Goal: Task Accomplishment & Management: Use online tool/utility

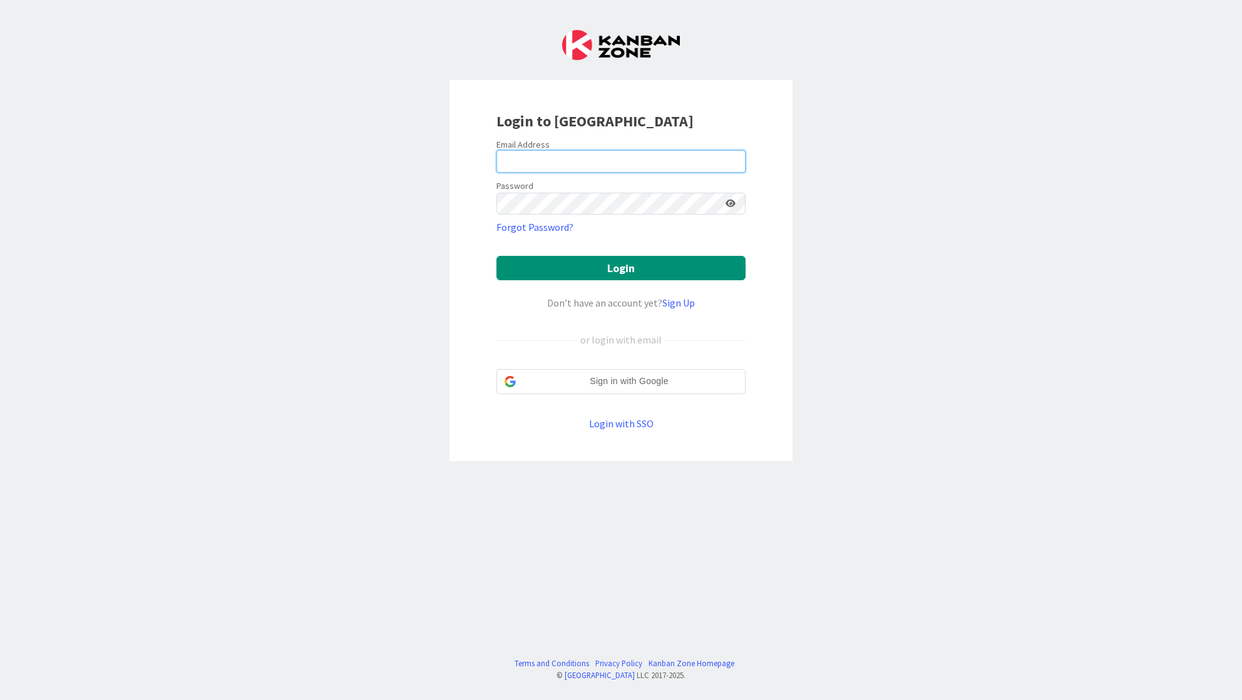
type input "[EMAIL_ADDRESS][DOMAIN_NAME]"
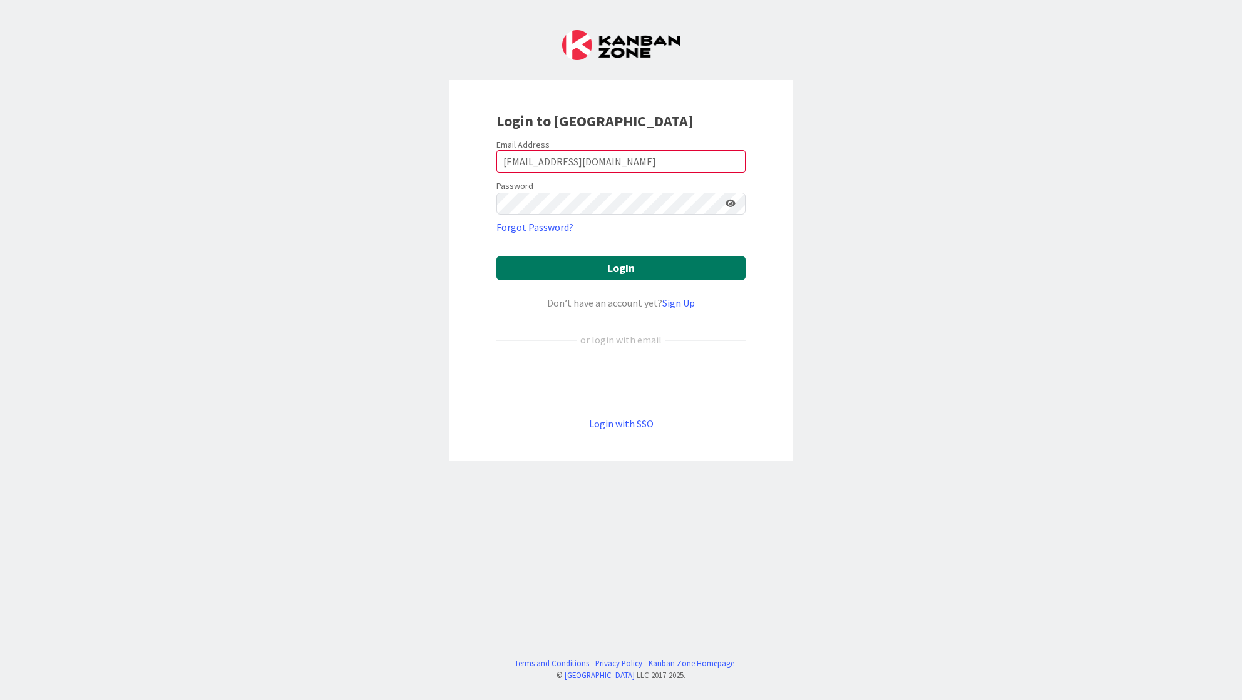
click at [578, 275] on button "Login" at bounding box center [620, 268] width 249 height 24
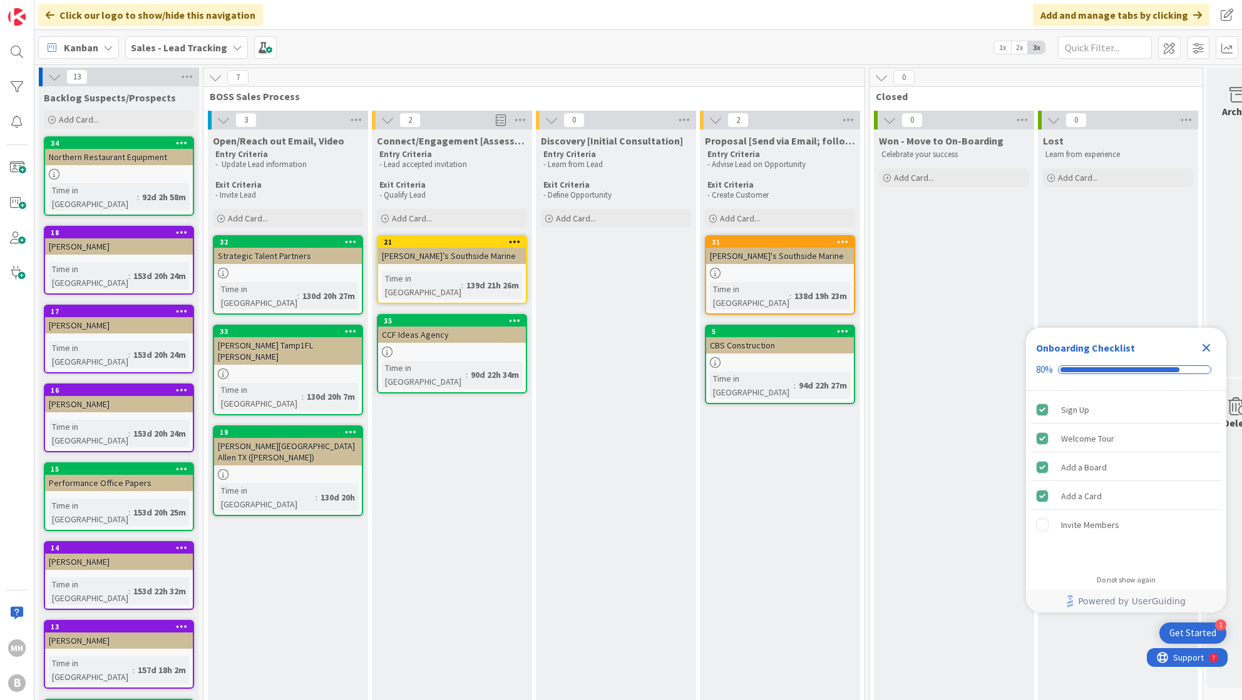
click at [1205, 347] on icon "Close Checklist" at bounding box center [1206, 348] width 8 height 8
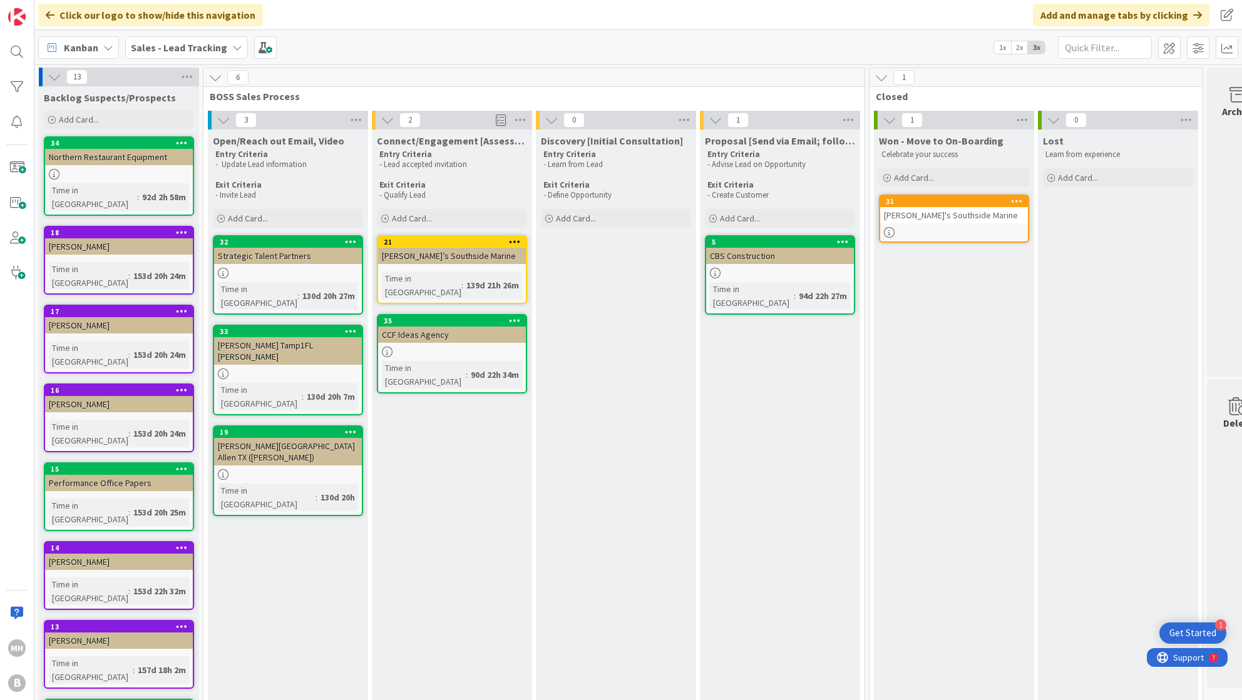
click at [886, 277] on div "Won - Move to On-Boarding Celebrate your success Add Card... 31 [PERSON_NAME]'s…" at bounding box center [954, 550] width 160 height 840
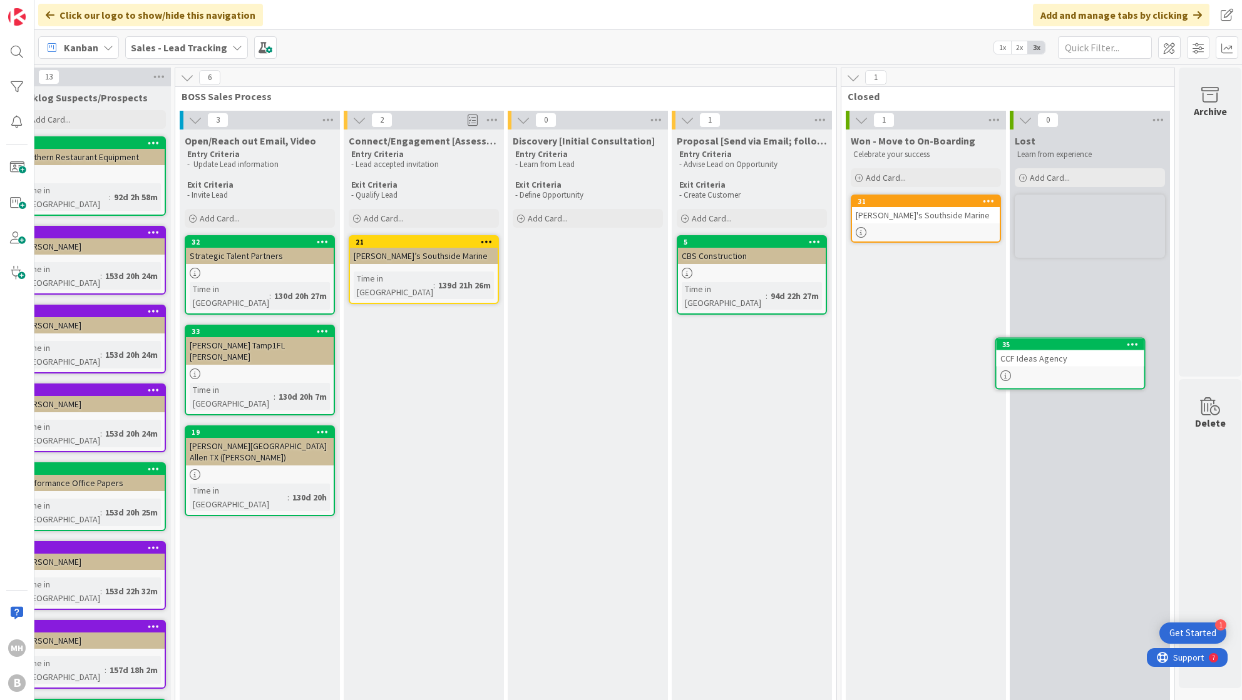
scroll to position [0, 43]
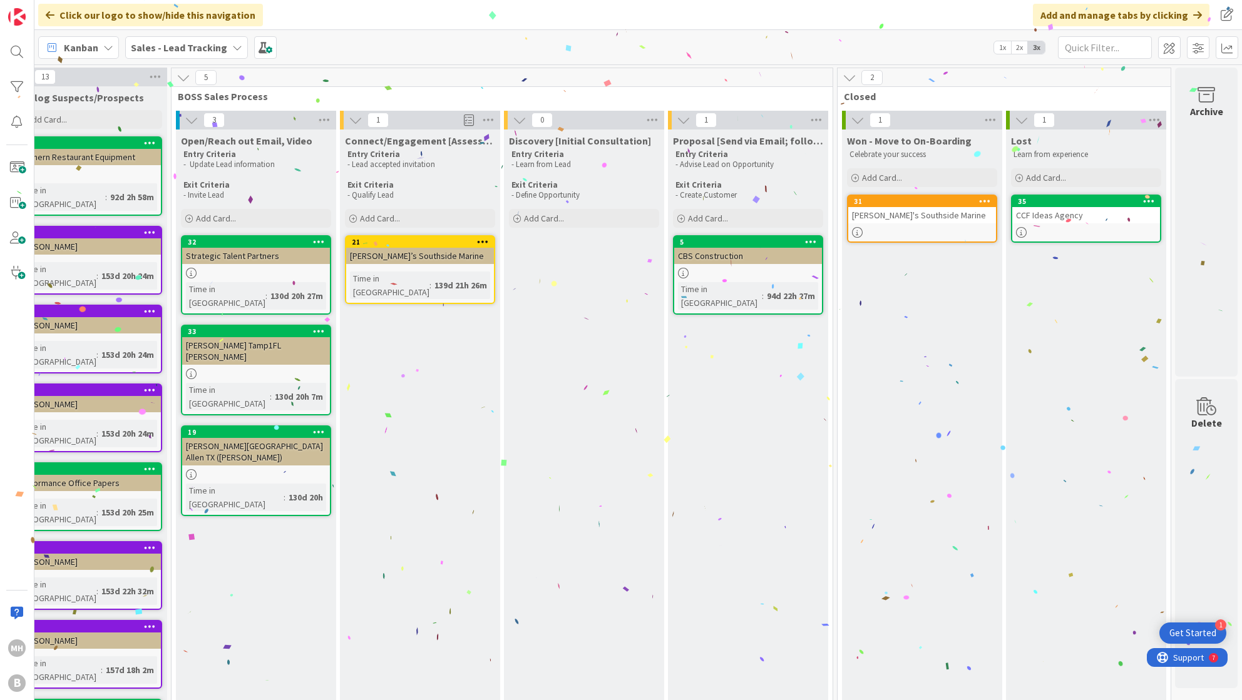
click at [870, 285] on div "Won - Move to On-Boarding Celebrate your success Add Card... 31 [PERSON_NAME]'s…" at bounding box center [922, 550] width 160 height 840
click at [921, 238] on link "31 [PERSON_NAME]'s Southside Marine" at bounding box center [922, 219] width 150 height 48
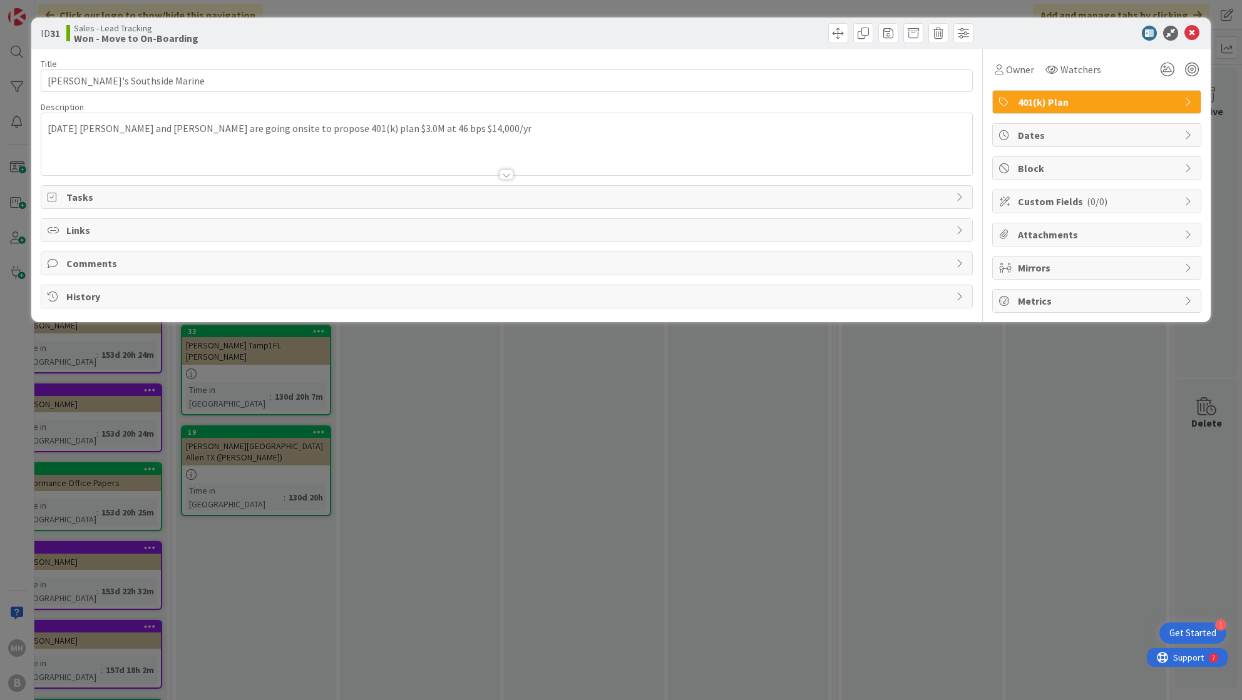
click at [565, 344] on div "ID 31 Sales - Lead Tracking Won - Move to On-Boarding Title 22 / 128 [PERSON_NA…" at bounding box center [621, 350] width 1242 height 700
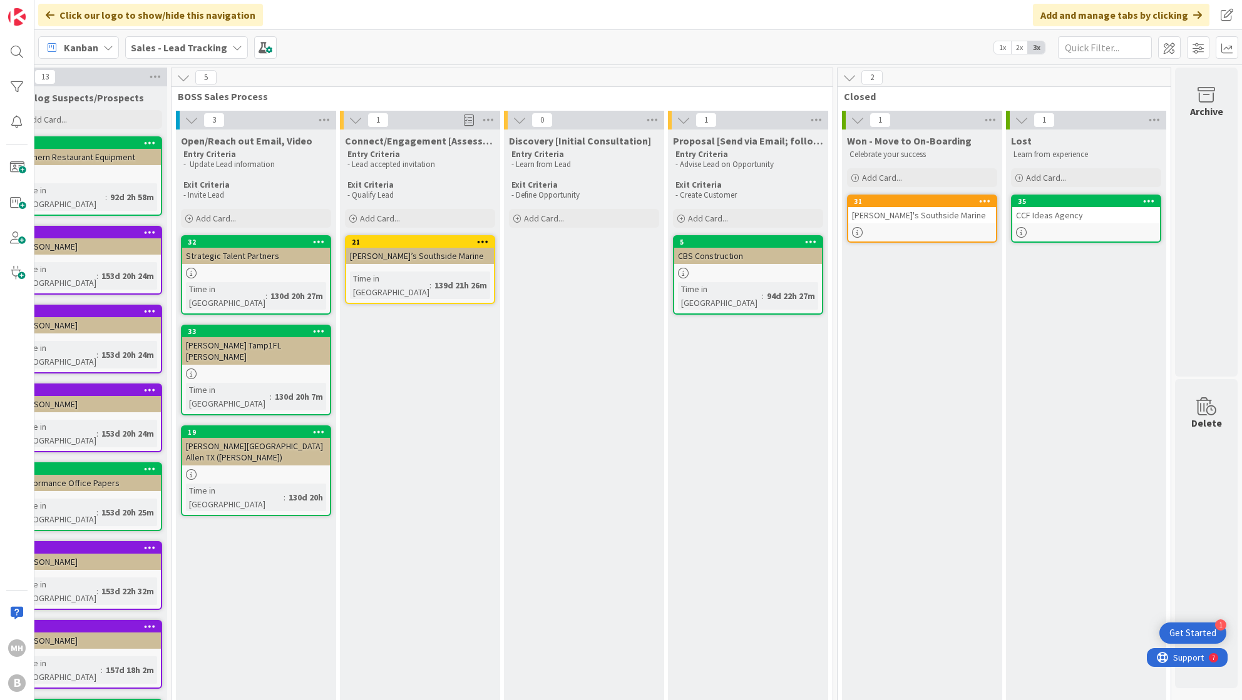
click at [225, 369] on div at bounding box center [256, 374] width 148 height 11
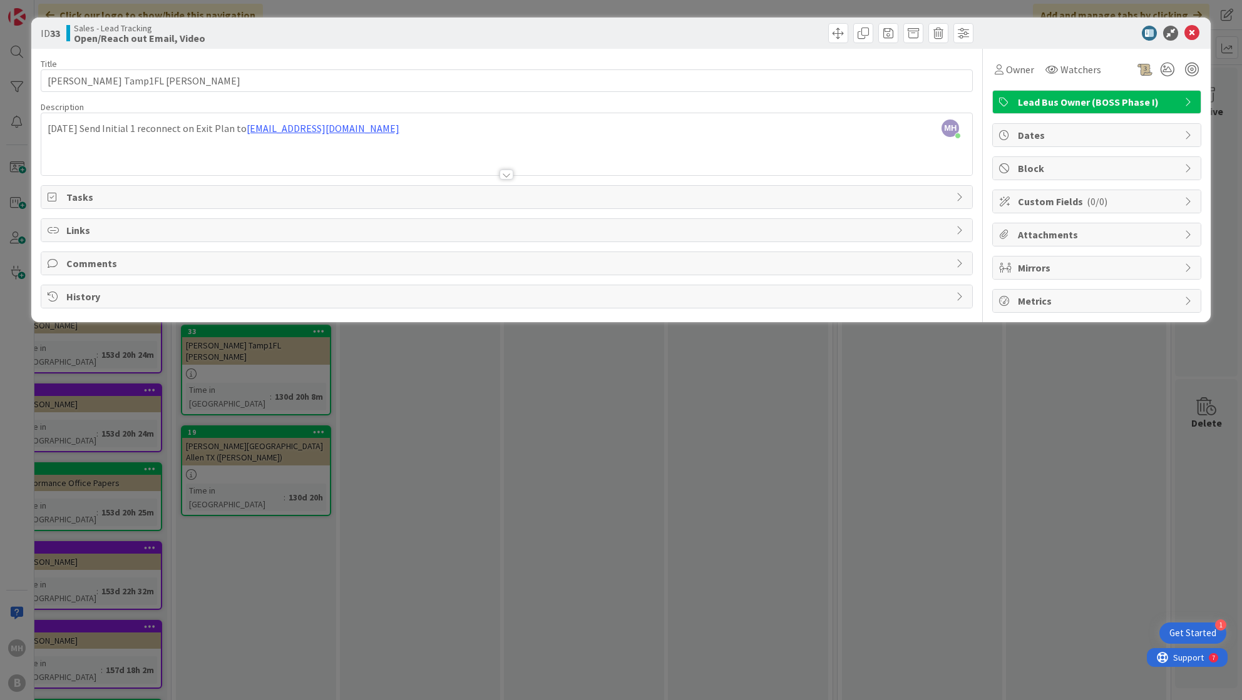
click at [803, 369] on div "ID 33 Sales - Lead Tracking Open/Reach out Email, Video Title 26 / 128 [PERSON_…" at bounding box center [621, 350] width 1242 height 700
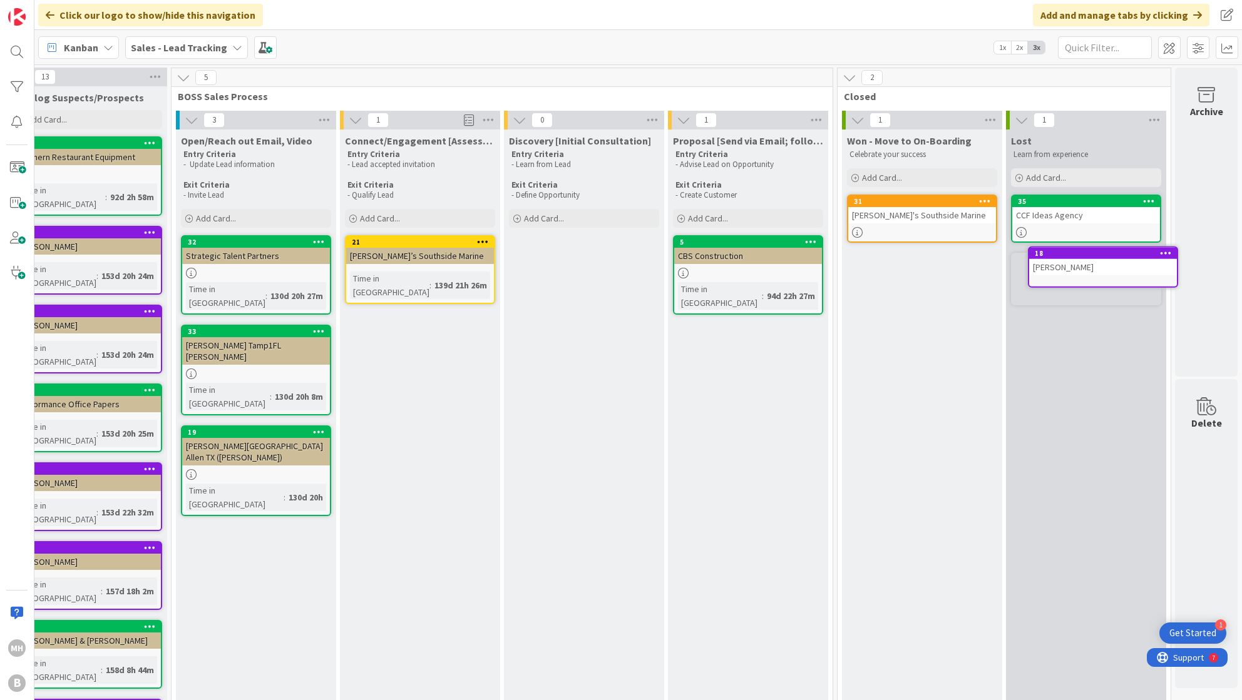
scroll to position [0, 43]
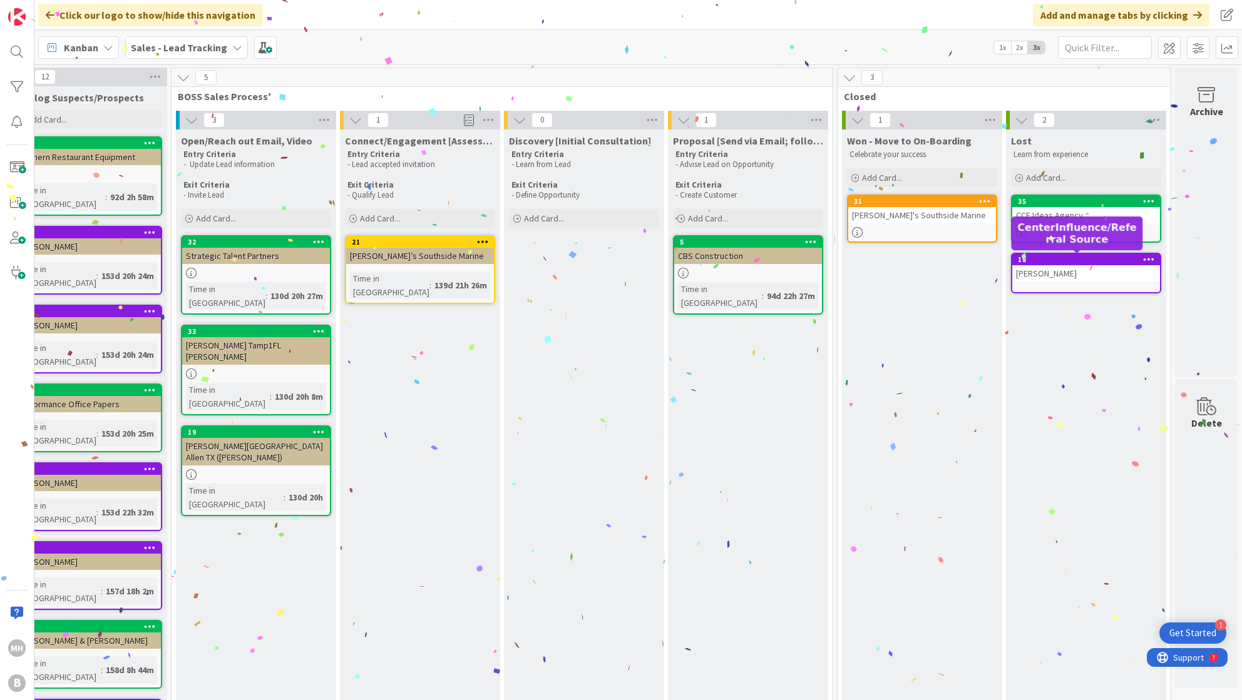
click at [1004, 255] on div "2 Lost Learn from experience Add Card... 35 CCF Ideas Agency 18 [PERSON_NAME]" at bounding box center [1086, 543] width 164 height 865
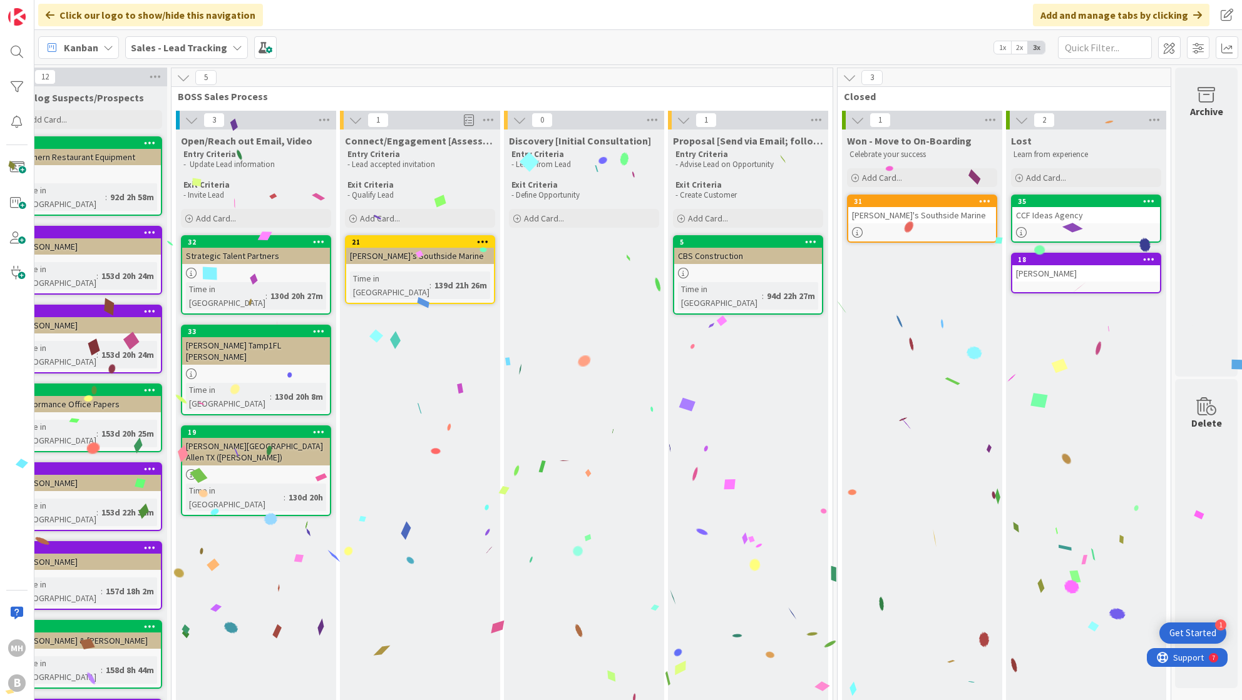
scroll to position [0, 0]
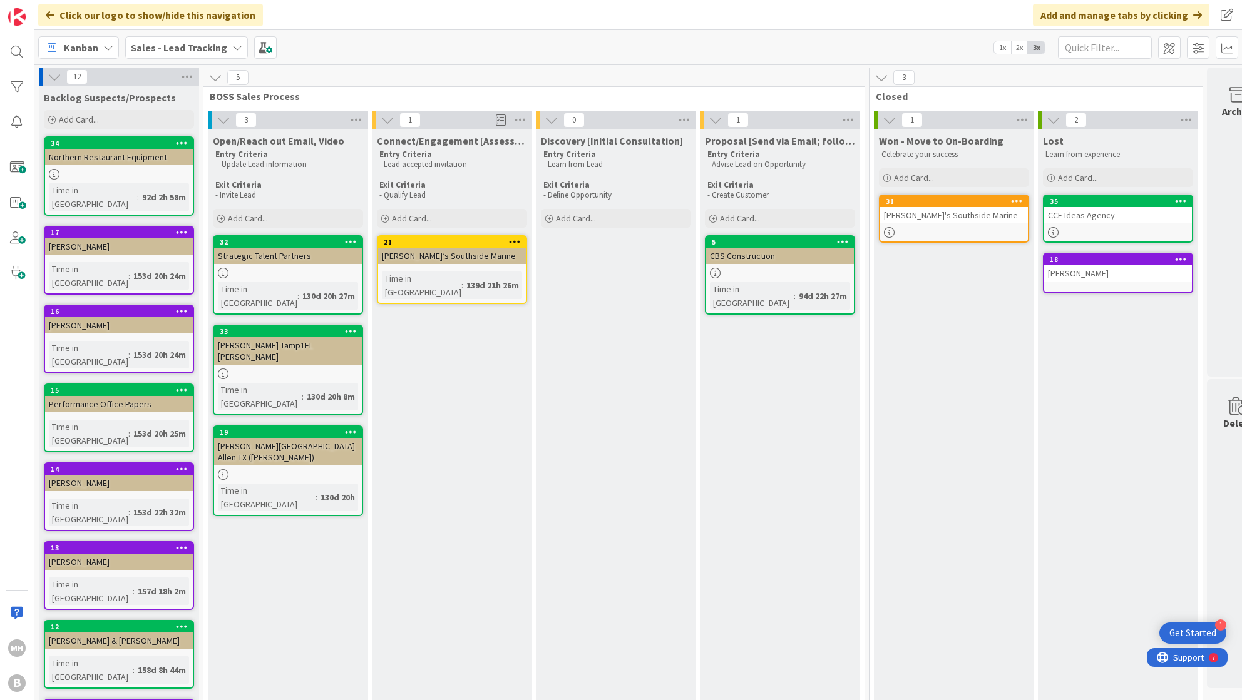
click at [110, 182] on link "34 Northern Restaurant Equipment Time in [GEOGRAPHIC_DATA] : 92d 2h 58m" at bounding box center [119, 175] width 150 height 79
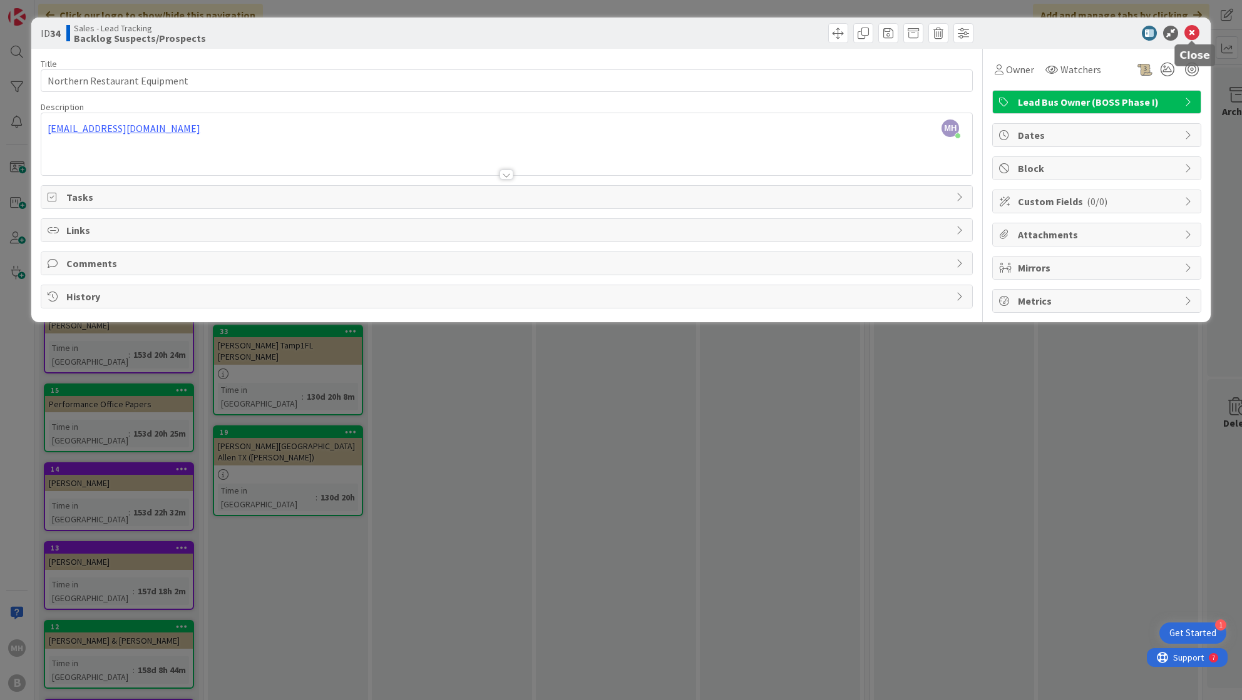
click at [1186, 31] on icon at bounding box center [1191, 33] width 15 height 15
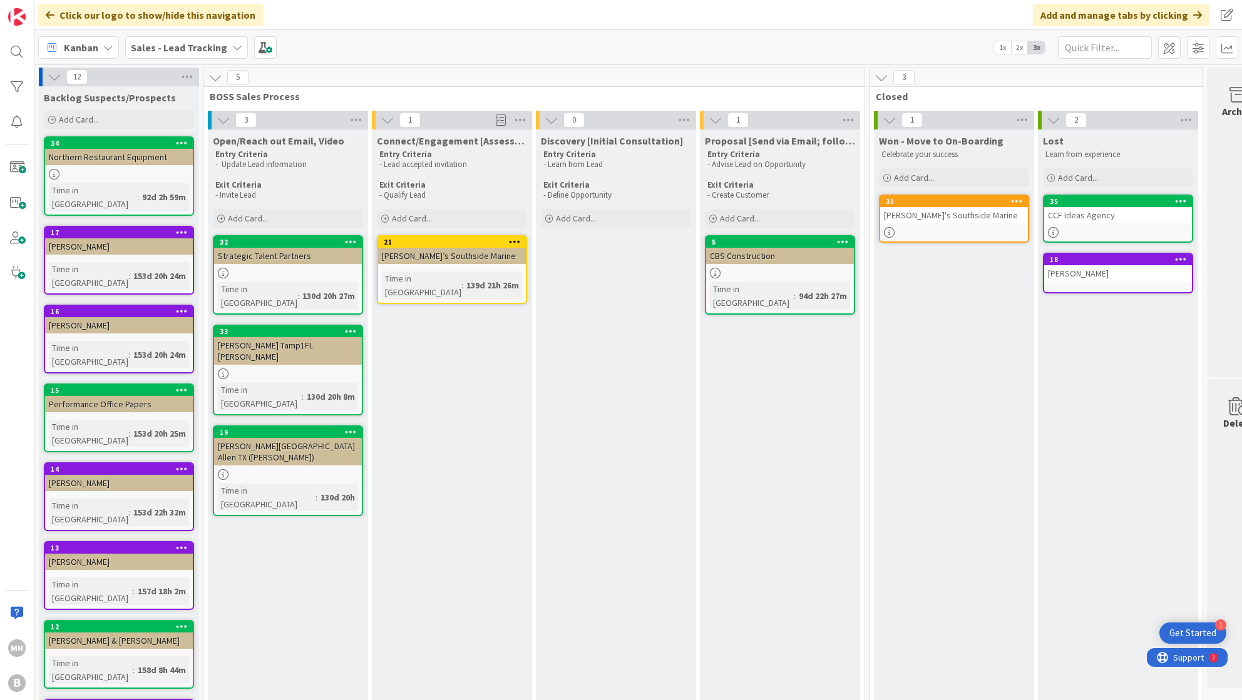
click at [767, 582] on div "Proposal [Send via Email; follow-up] Entry Criteria - Advise Lead on Opportunit…" at bounding box center [780, 550] width 160 height 840
